Goal: Information Seeking & Learning: Learn about a topic

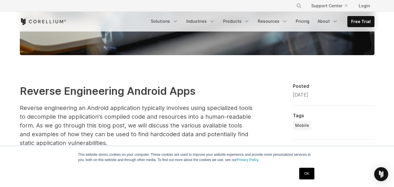
scroll to position [291, 0]
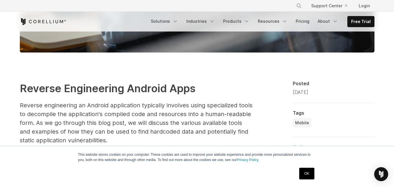
click at [310, 171] on link "OK" at bounding box center [306, 174] width 15 height 12
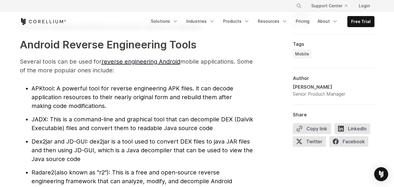
scroll to position [612, 0]
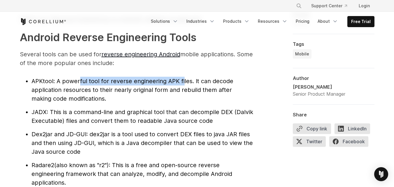
drag, startPoint x: 79, startPoint y: 78, endPoint x: 182, endPoint y: 78, distance: 102.6
click at [182, 78] on span ": A powerful tool for reverse engineering APK files. It can decode application …" at bounding box center [132, 90] width 202 height 24
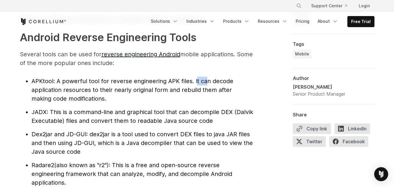
drag, startPoint x: 195, startPoint y: 79, endPoint x: 98, endPoint y: 93, distance: 97.8
click at [205, 82] on span ": A powerful tool for reverse engineering APK files. It can decode application …" at bounding box center [132, 90] width 202 height 24
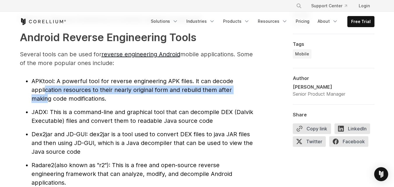
drag, startPoint x: 45, startPoint y: 90, endPoint x: 247, endPoint y: 90, distance: 201.4
click at [233, 90] on span ": A powerful tool for reverse engineering APK files. It can decode application …" at bounding box center [132, 90] width 202 height 24
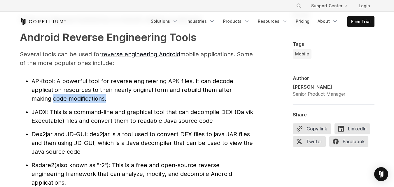
drag, startPoint x: 30, startPoint y: 98, endPoint x: 88, endPoint y: 96, distance: 58.0
click at [88, 96] on ul "APKtool : A powerful tool for reverse engineering APK files. It can decode appl…" at bounding box center [136, 147] width 233 height 141
click at [48, 79] on span "APKtool" at bounding box center [42, 81] width 22 height 7
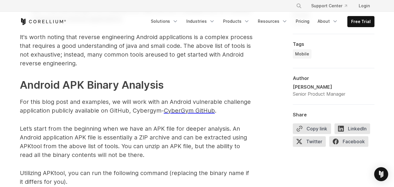
scroll to position [816, 0]
